Goal: Task Accomplishment & Management: Complete application form

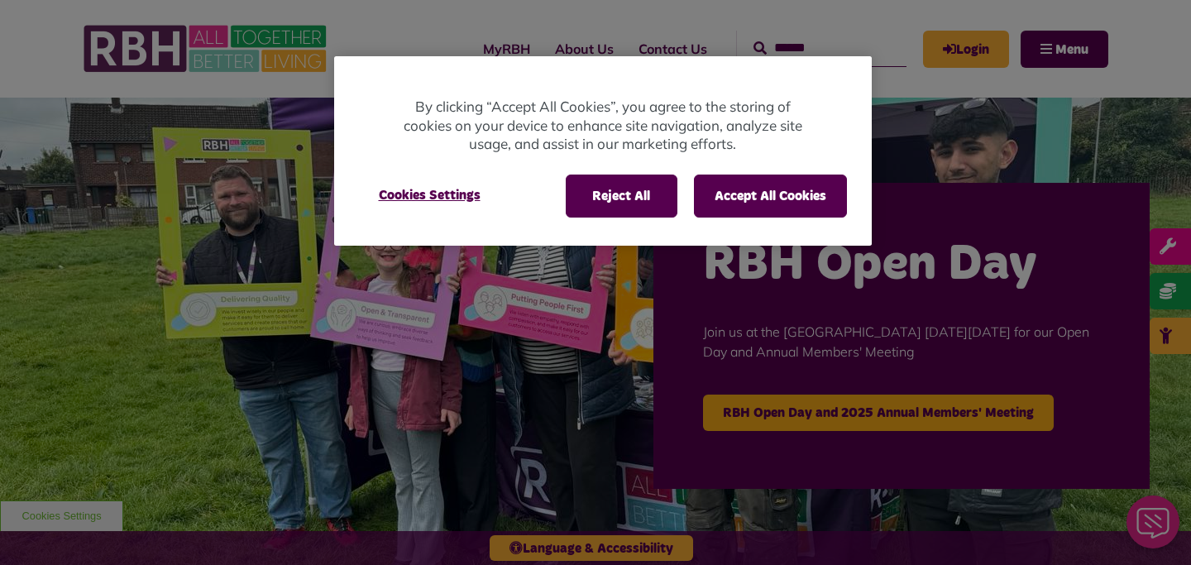
click at [971, 51] on div at bounding box center [595, 282] width 1191 height 565
click at [790, 209] on button "Accept All Cookies" at bounding box center [770, 195] width 153 height 43
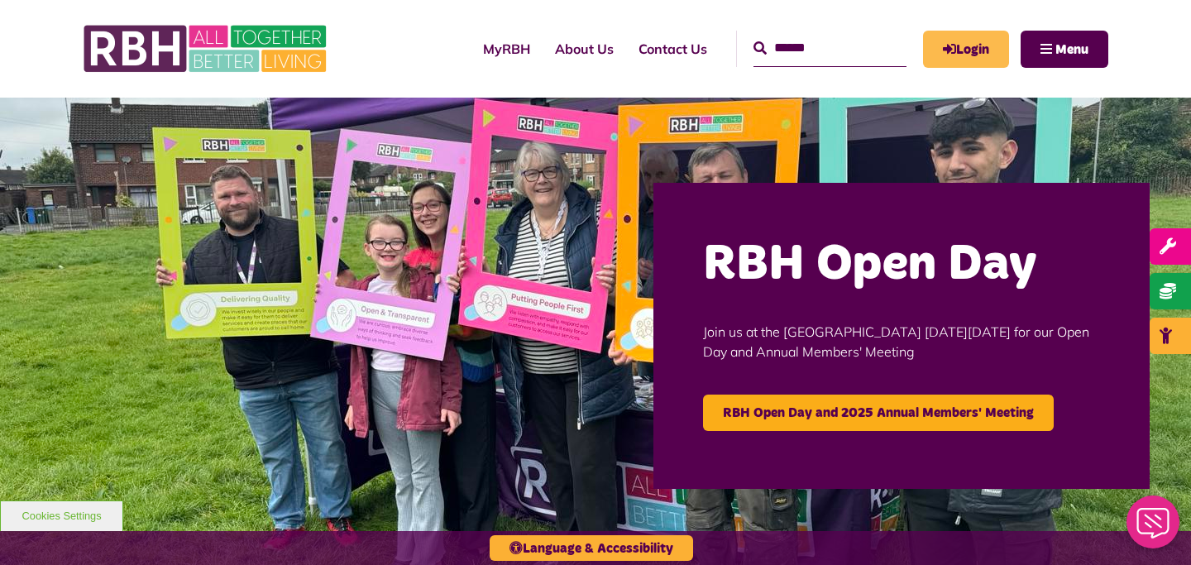
click at [971, 53] on link "Login" at bounding box center [966, 49] width 86 height 37
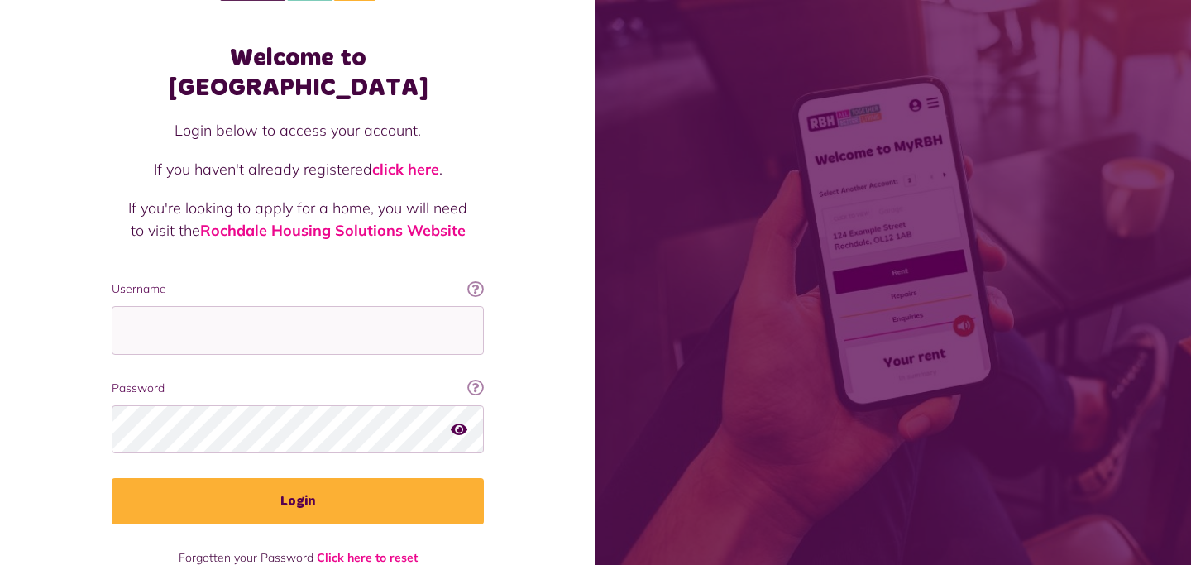
scroll to position [70, 0]
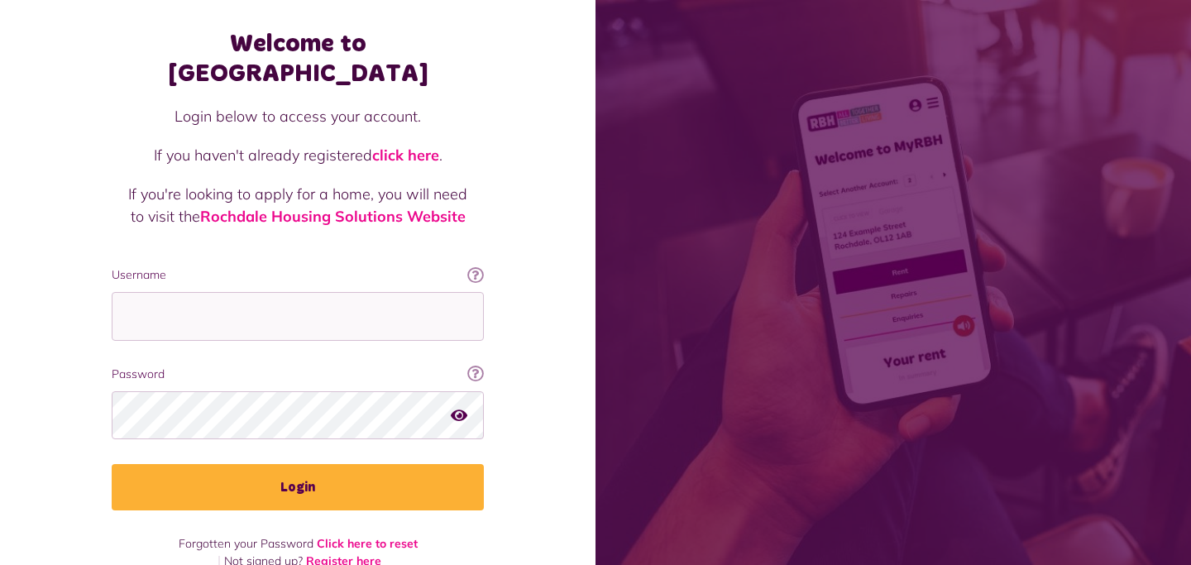
drag, startPoint x: 292, startPoint y: 461, endPoint x: 421, endPoint y: 480, distance: 130.3
click at [418, 475] on button "Login" at bounding box center [298, 487] width 372 height 46
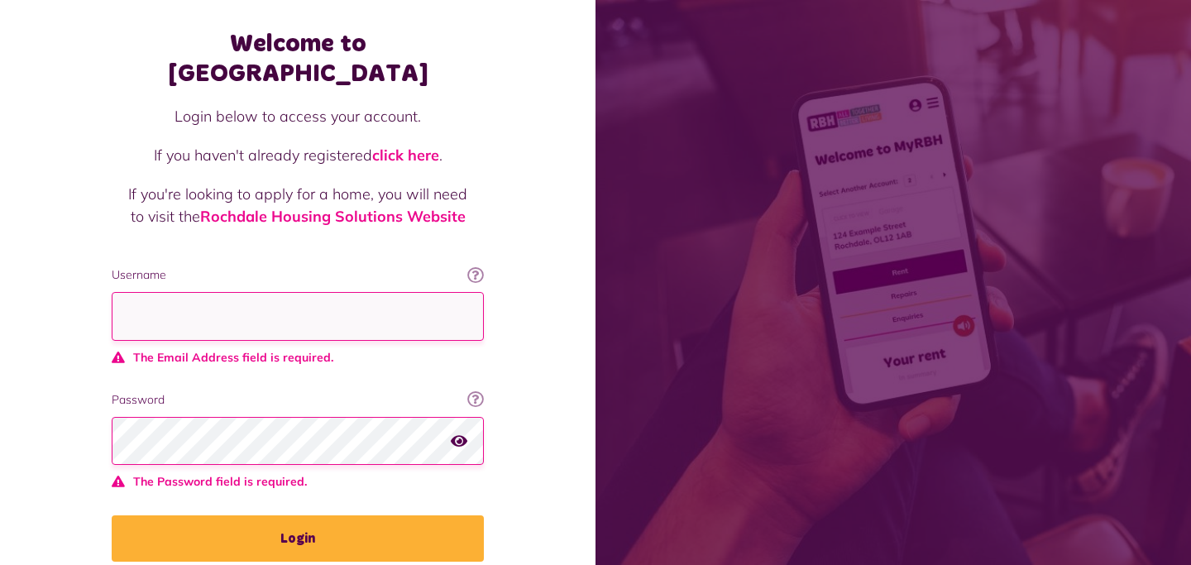
scroll to position [122, 0]
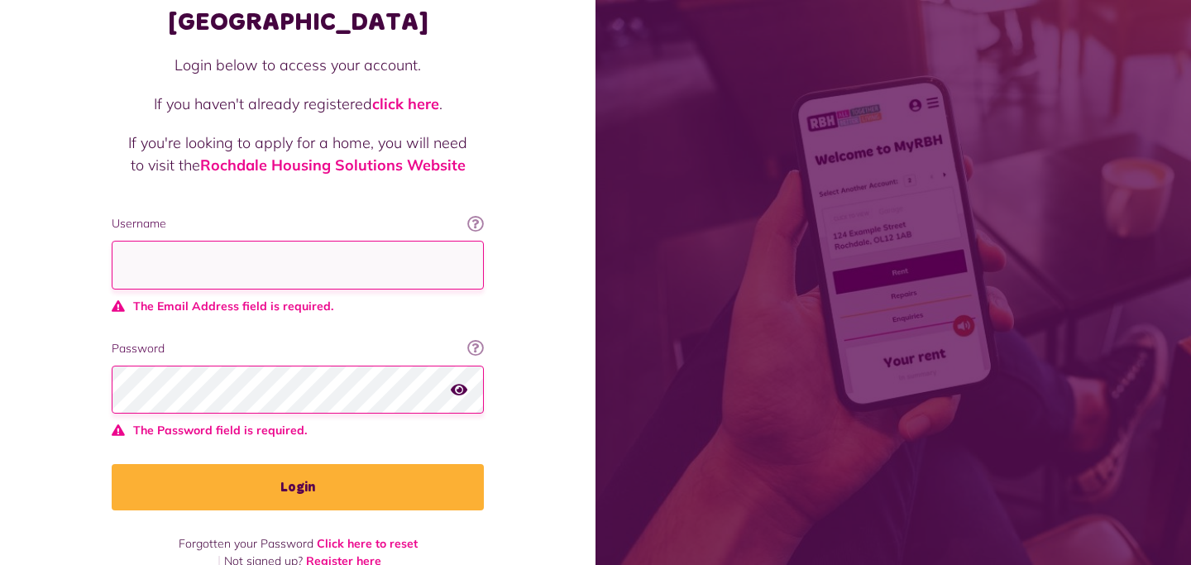
click at [365, 553] on link "Register here" at bounding box center [343, 560] width 75 height 15
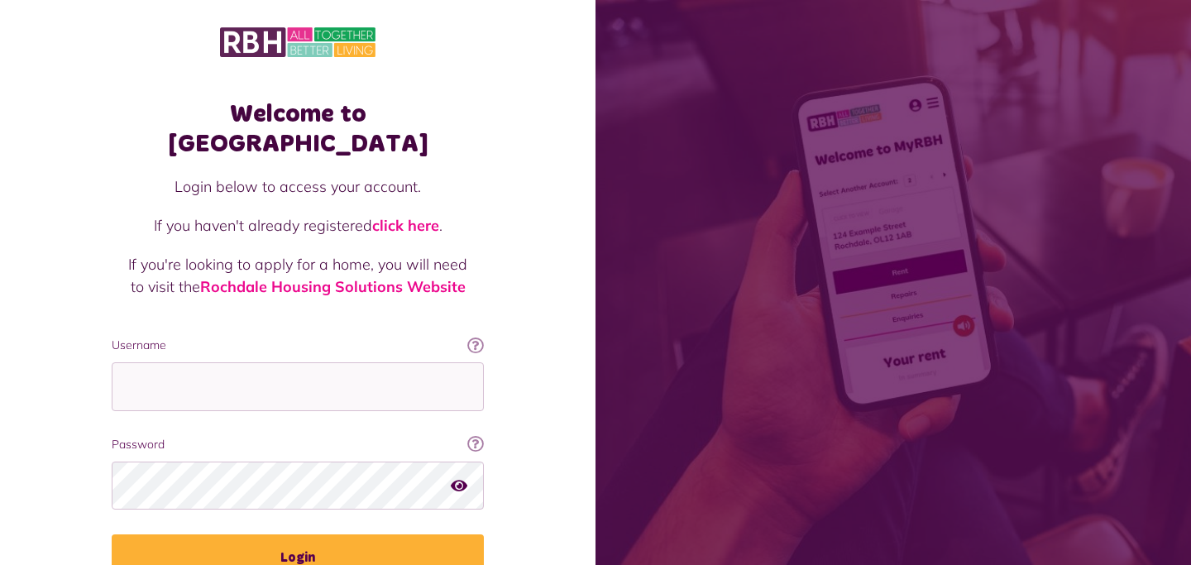
scroll to position [70, 0]
